Goal: Find specific page/section

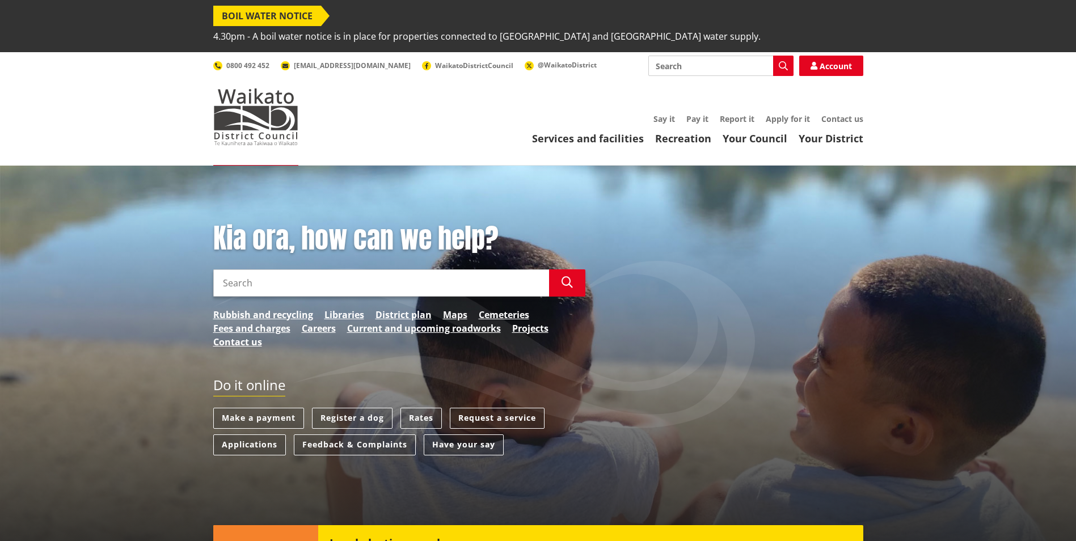
click at [318, 270] on input "Search" at bounding box center [381, 283] width 336 height 27
click at [422, 408] on link "Rates" at bounding box center [421, 418] width 41 height 21
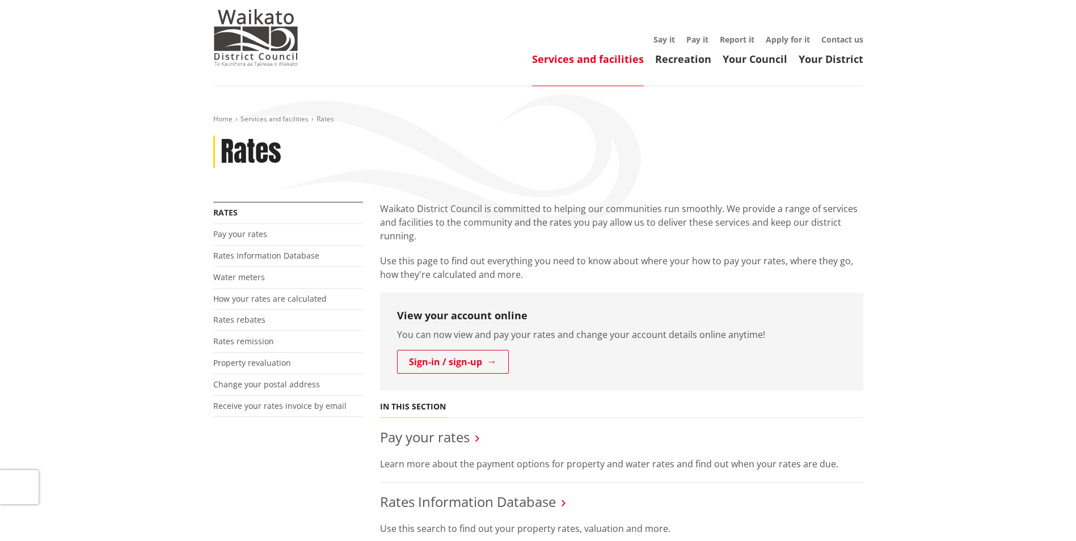
scroll to position [170, 0]
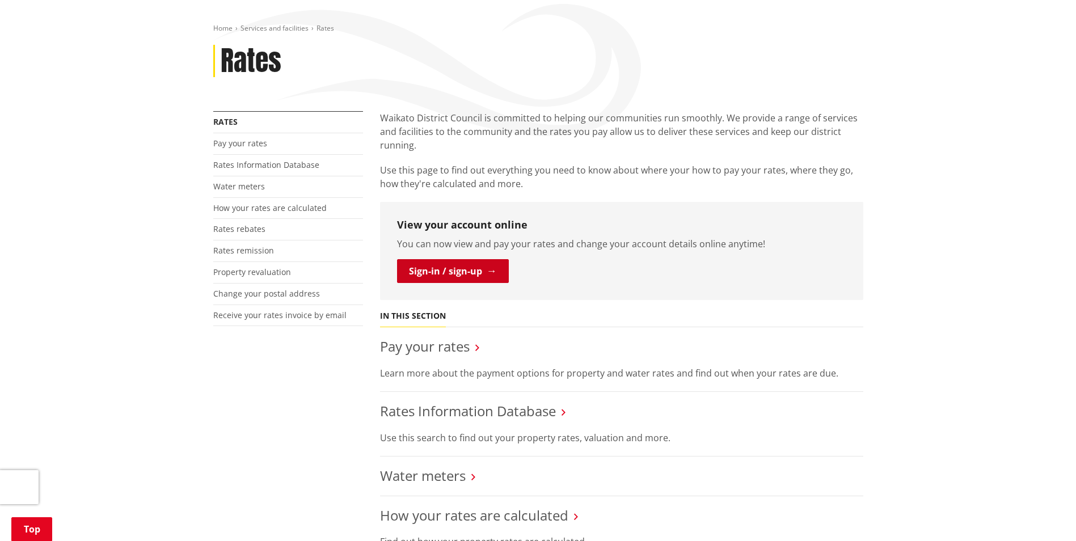
click at [456, 259] on link "Sign-in / sign-up" at bounding box center [453, 271] width 112 height 24
